Goal: Find specific page/section

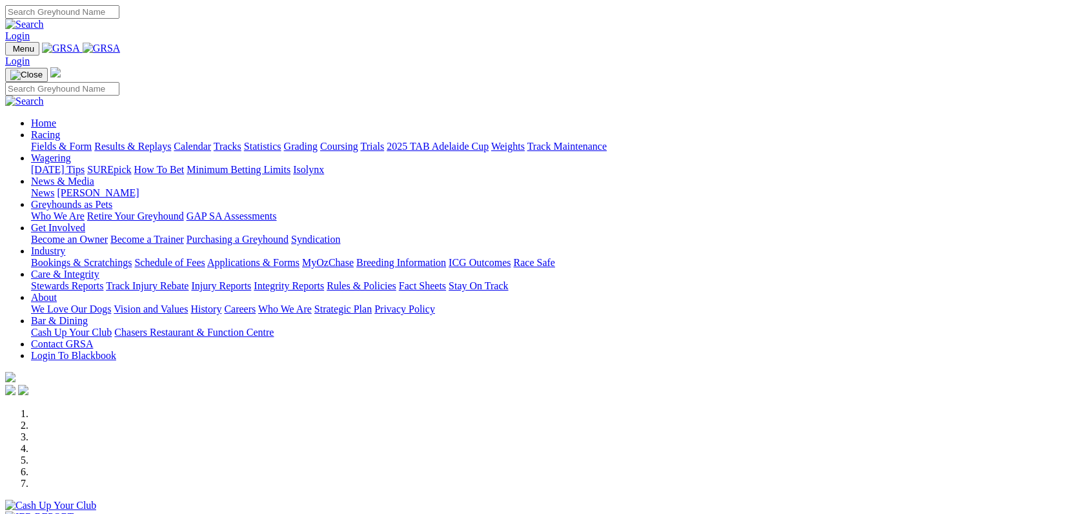
click at [171, 141] on link "Results & Replays" at bounding box center [132, 146] width 77 height 11
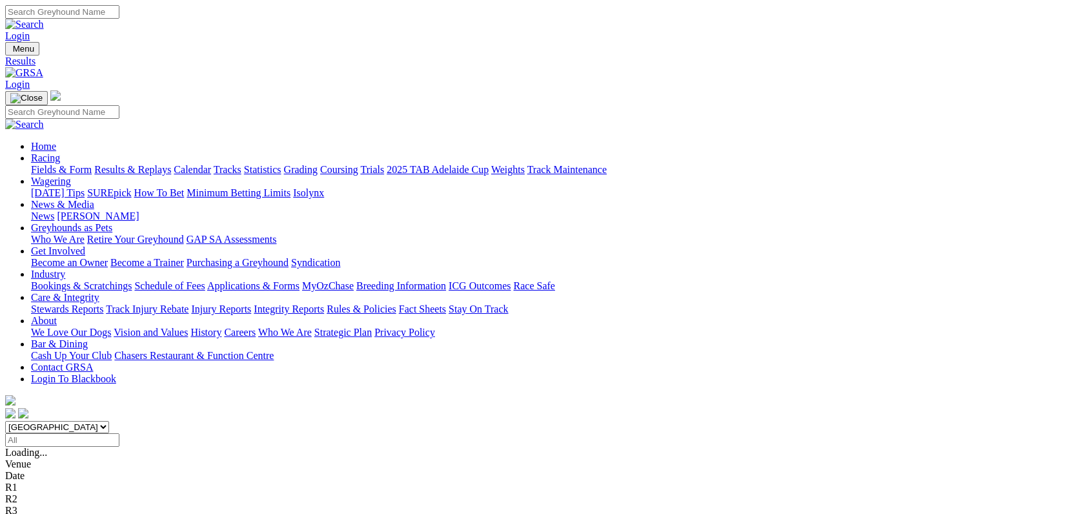
click at [103, 303] on link "Stewards Reports" at bounding box center [67, 308] width 72 height 11
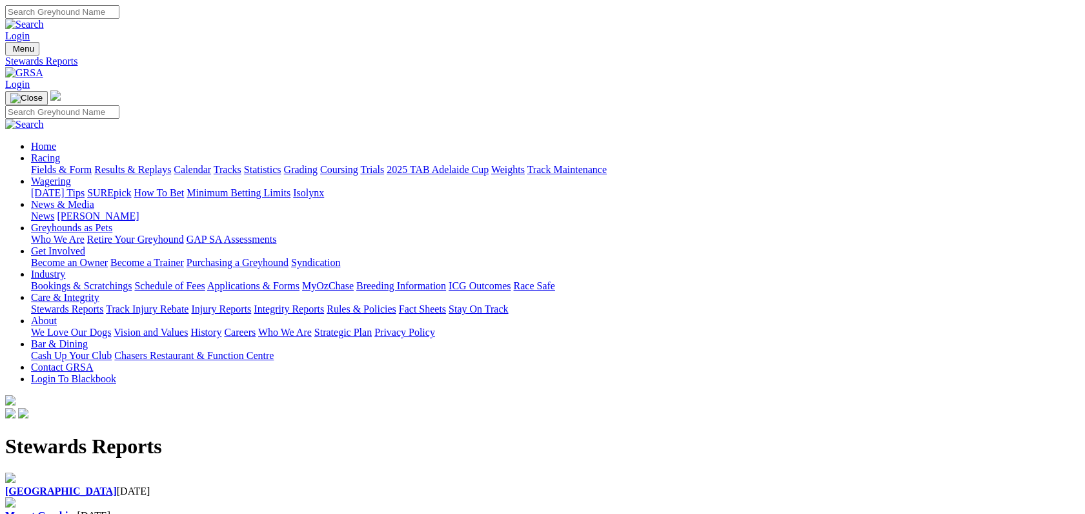
click at [179, 472] on div "Angle Park 11 Aug 2025" at bounding box center [542, 484] width 1074 height 25
click at [191, 485] on div "Angle Park 11 Aug 2025" at bounding box center [542, 491] width 1074 height 12
